Goal: Task Accomplishment & Management: Use online tool/utility

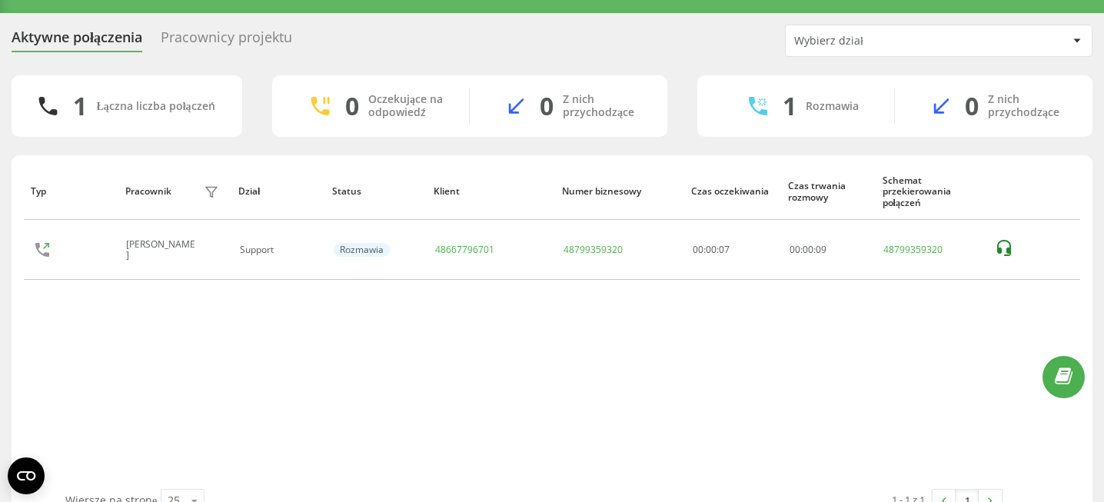
scroll to position [24, 0]
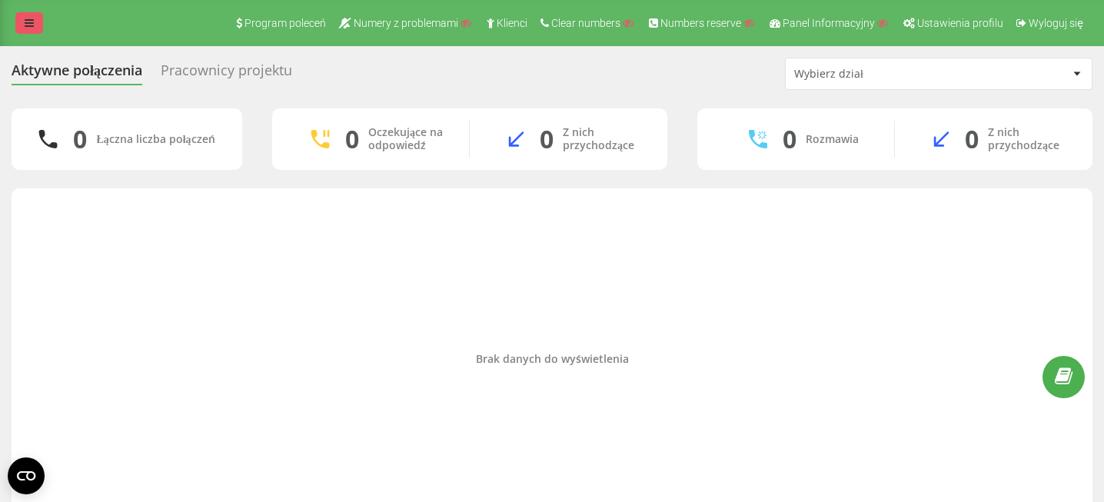
click at [29, 29] on link at bounding box center [29, 23] width 28 height 22
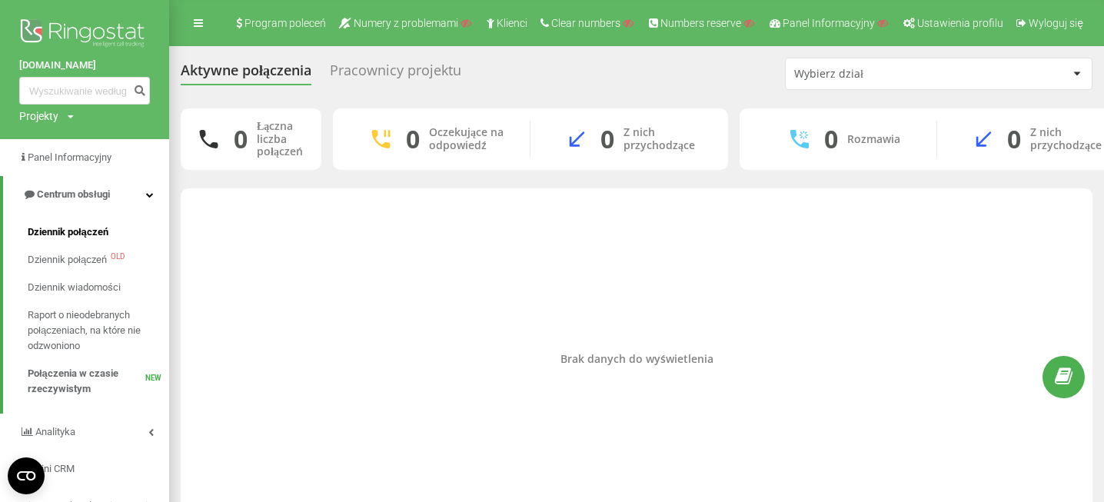
click at [60, 230] on span "Dziennik połączeń" at bounding box center [68, 231] width 81 height 15
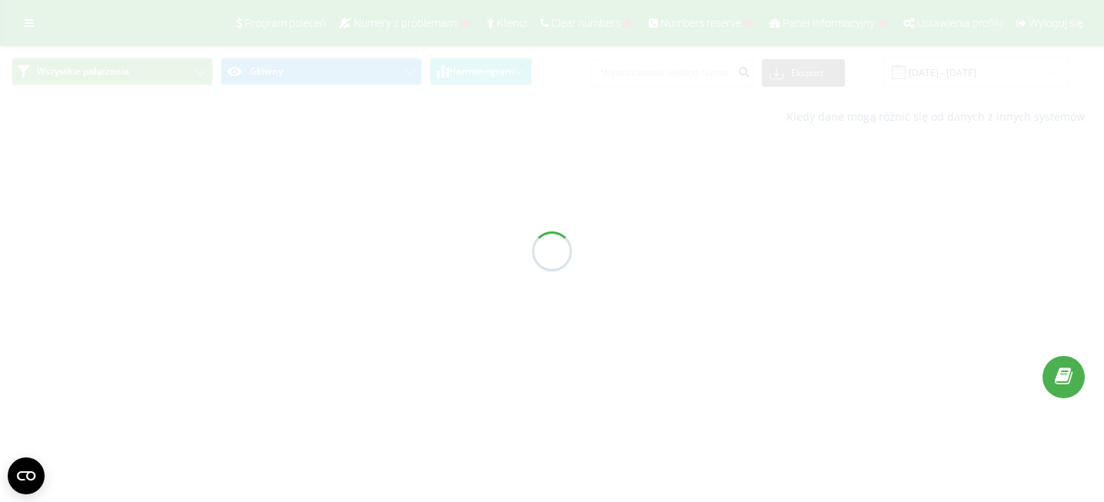
click at [691, 77] on div at bounding box center [552, 251] width 1104 height 502
click at [679, 71] on div "Wszystkie połączenia Główny Harmonogram Eksport .csv .xls .xlsx 19.07.2025 - 19…" at bounding box center [552, 91] width 1104 height 90
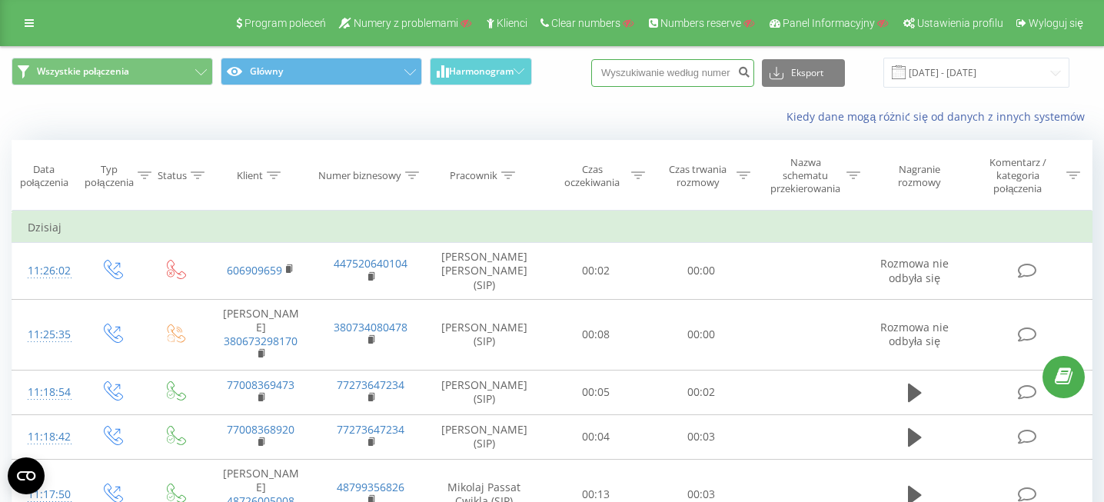
click at [679, 71] on input at bounding box center [672, 73] width 163 height 28
paste input "48662239907"
type input "48662239907"
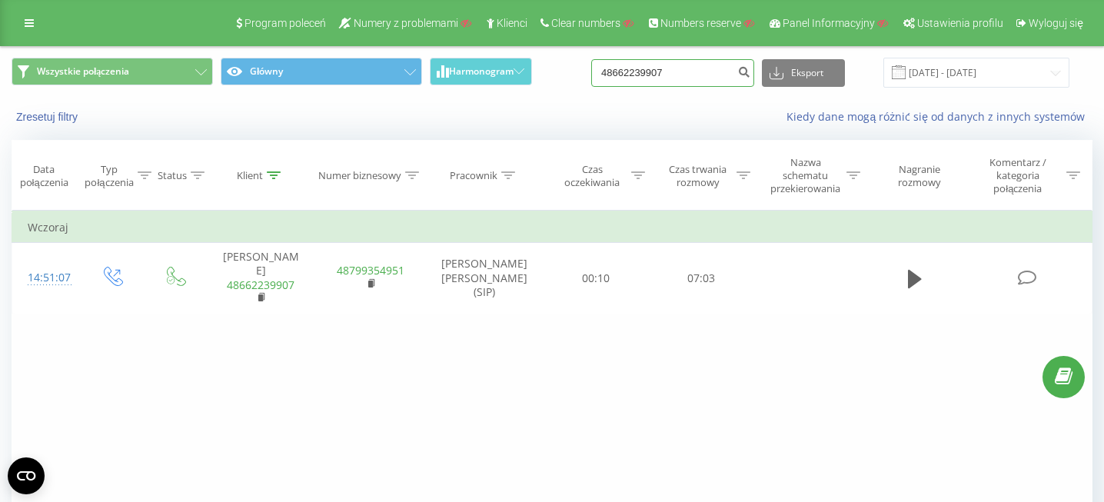
click at [716, 61] on input "48662239907" at bounding box center [672, 73] width 163 height 28
click at [716, 70] on input "48662239907" at bounding box center [672, 73] width 163 height 28
